Goal: Task Accomplishment & Management: Manage account settings

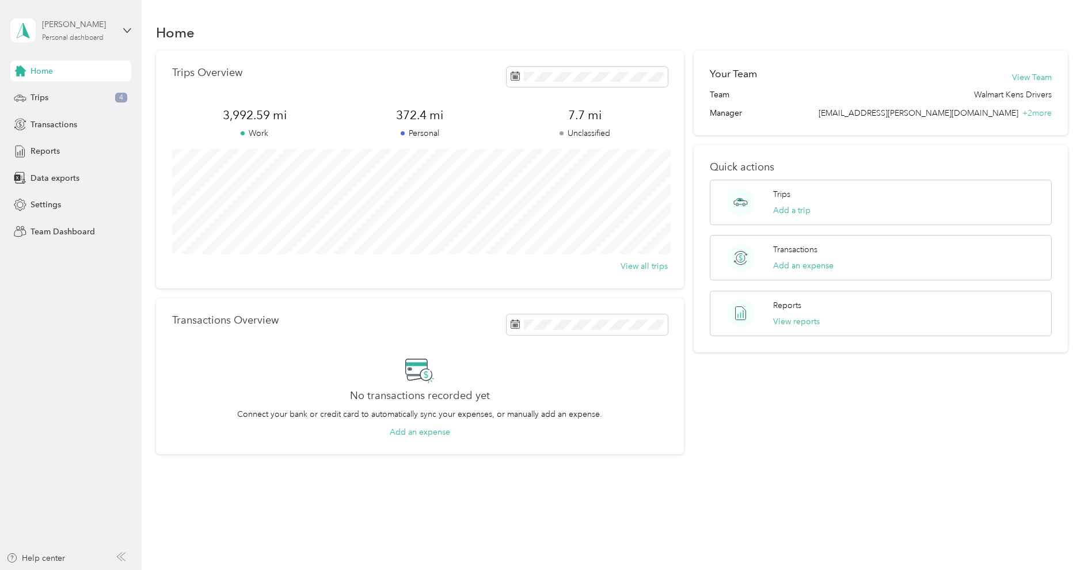
click at [102, 35] on div "Personal dashboard" at bounding box center [73, 38] width 62 height 7
click at [70, 97] on div "Team dashboard" at bounding box center [163, 95] width 291 height 20
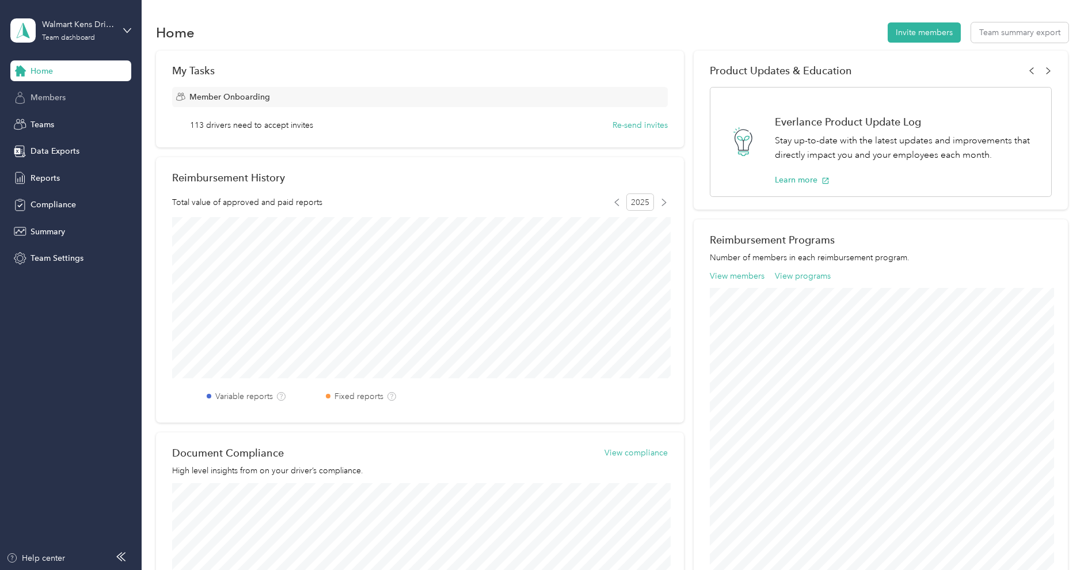
click at [45, 95] on span "Members" at bounding box center [48, 98] width 35 height 12
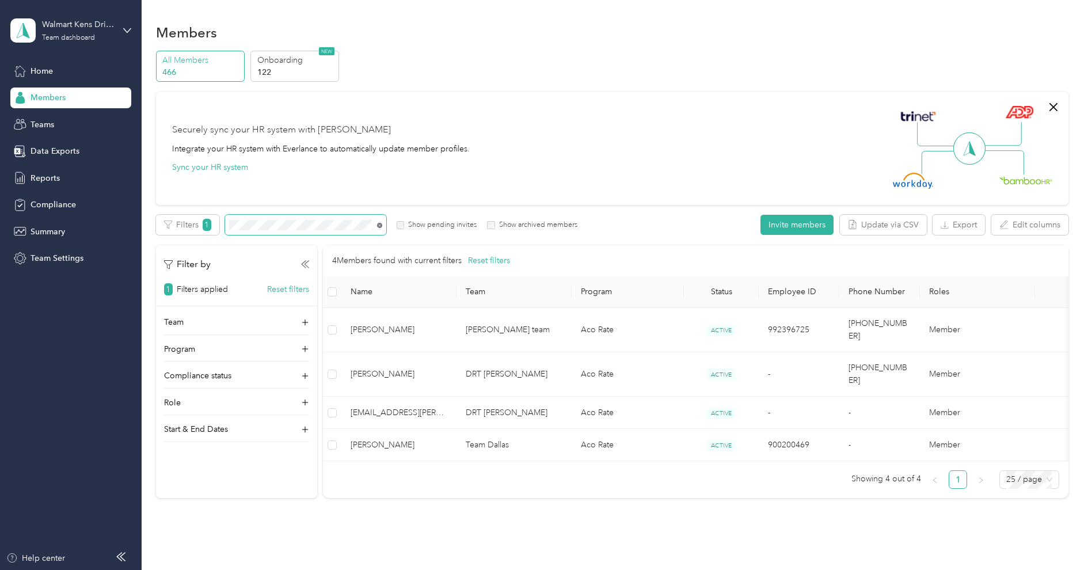
click at [379, 227] on icon at bounding box center [379, 225] width 5 height 5
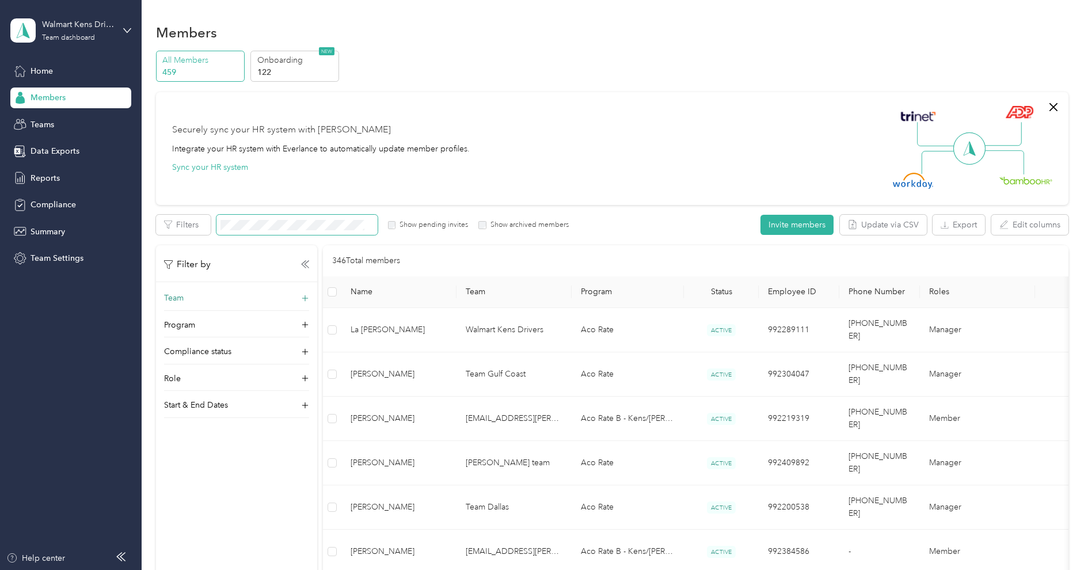
click at [238, 296] on div "Team" at bounding box center [236, 301] width 145 height 18
click at [245, 353] on p "[PERSON_NAME] +2 more" at bounding box center [236, 355] width 129 height 12
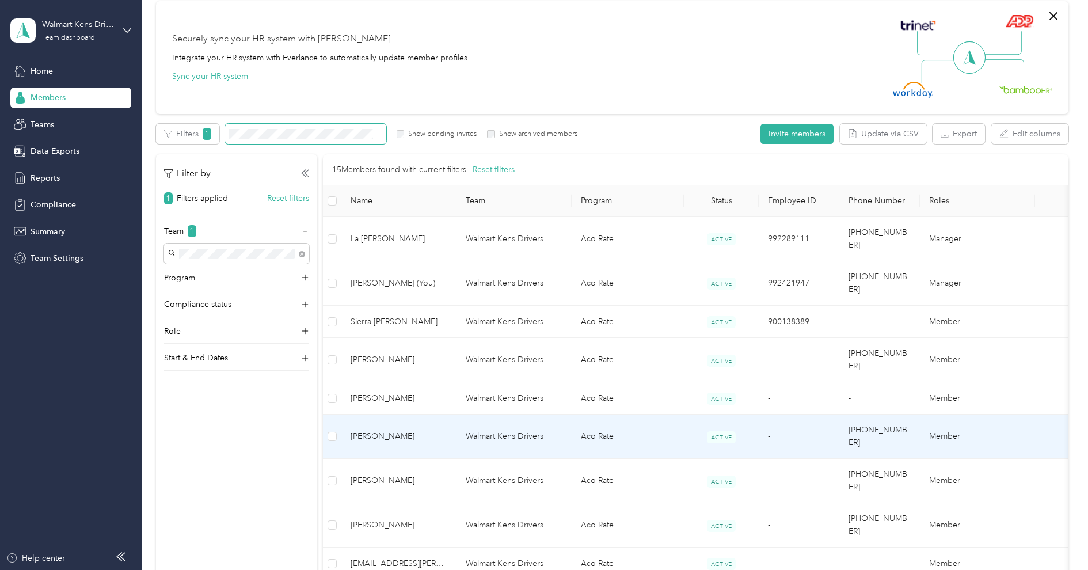
scroll to position [78, 0]
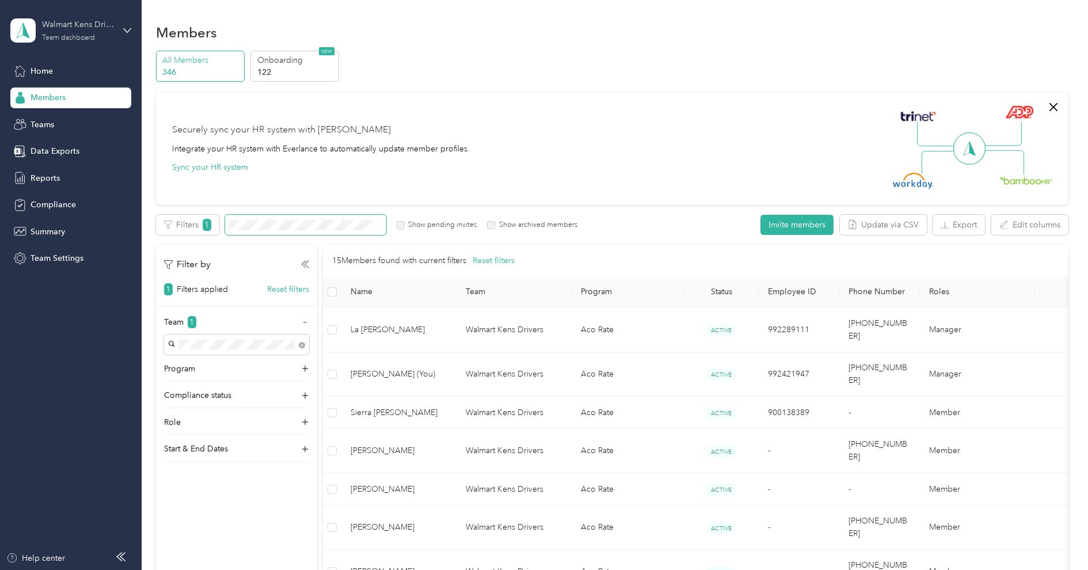
click at [73, 29] on div "Walmart Kens Drivers" at bounding box center [78, 24] width 72 height 12
click at [55, 145] on div "Log out" at bounding box center [43, 145] width 44 height 12
